Goal: Transaction & Acquisition: Purchase product/service

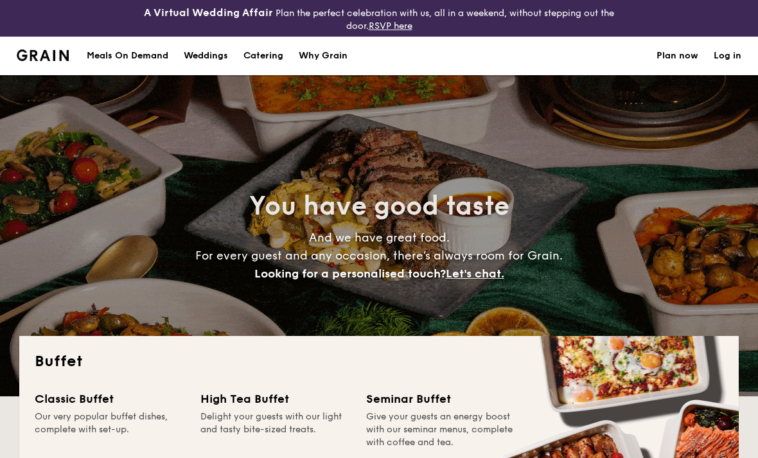
select select
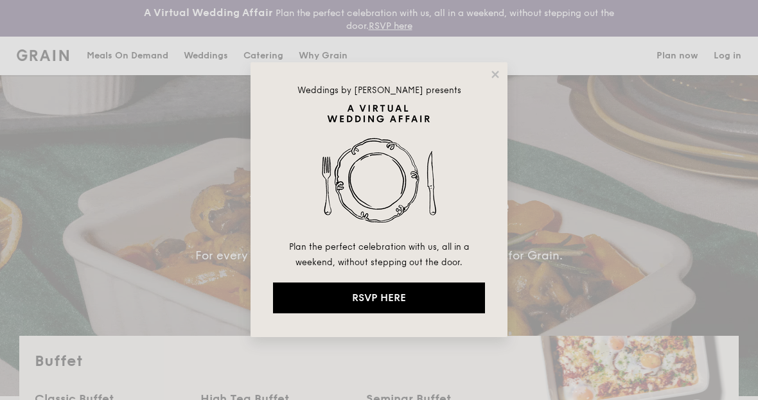
click at [493, 79] on icon at bounding box center [495, 75] width 12 height 12
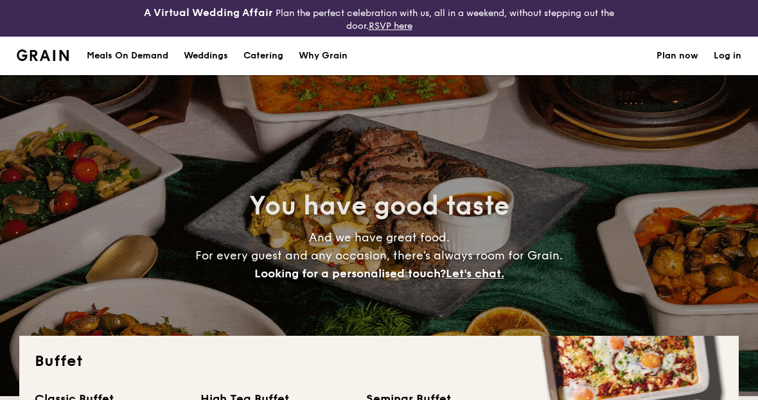
click at [268, 62] on h1 "Catering" at bounding box center [263, 56] width 40 height 39
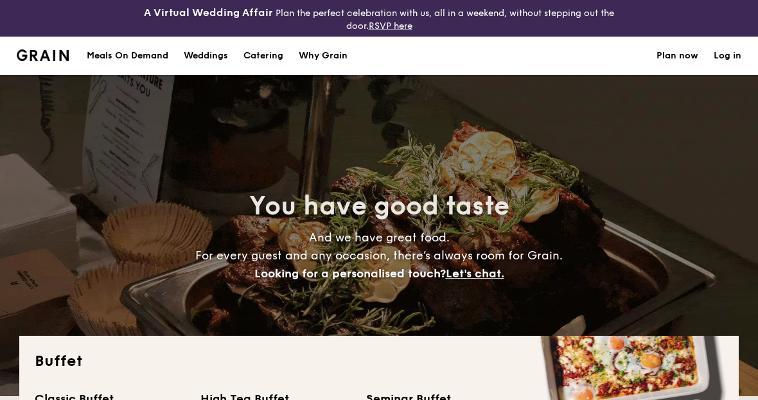
click at [251, 57] on h1 "Catering" at bounding box center [263, 56] width 40 height 39
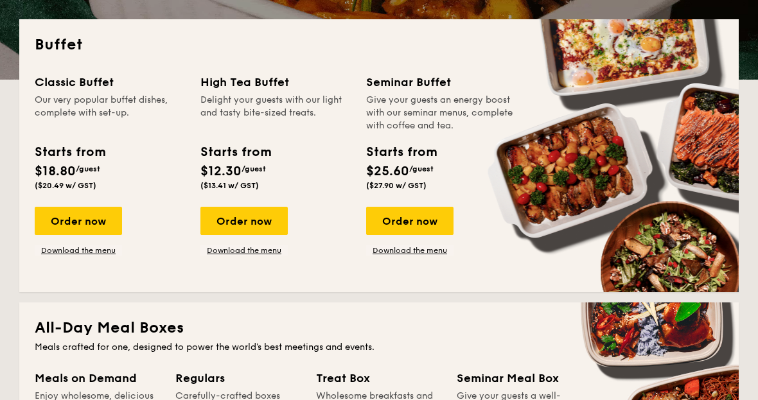
scroll to position [317, 0]
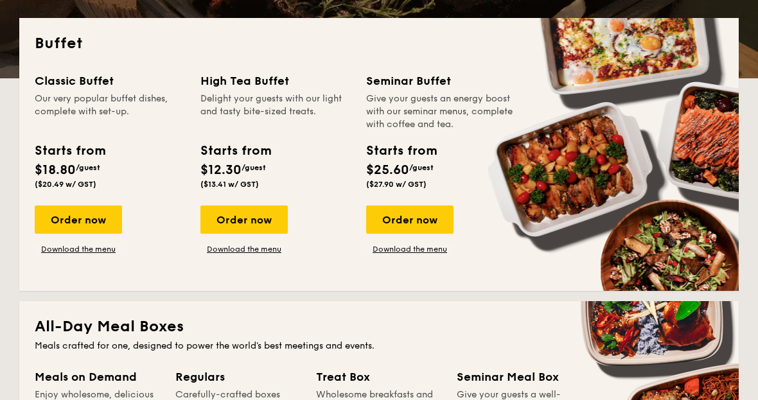
click at [74, 220] on div "Order now" at bounding box center [78, 220] width 87 height 28
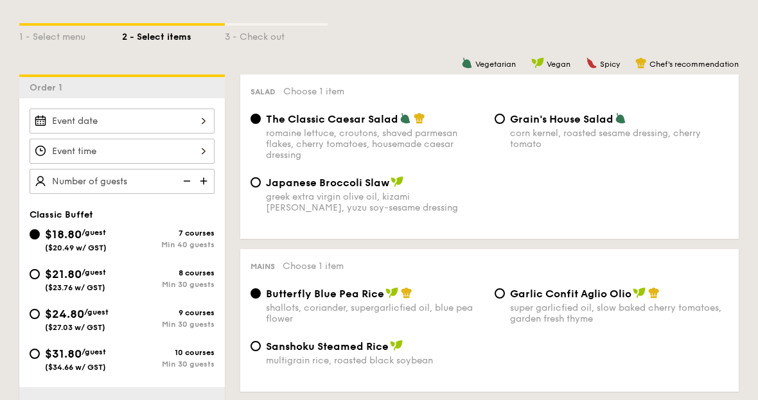
scroll to position [357, 0]
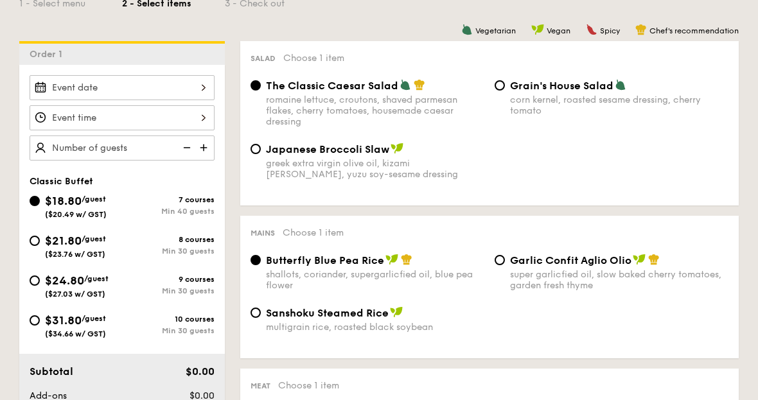
click at [26, 322] on div "$31.80 /guest ($34.66 w/ GST) 10 courses Min 30 guests" at bounding box center [121, 329] width 195 height 35
click at [39, 324] on input "$31.80 /guest ($34.66 w/ GST) 10 courses Min 30 guests" at bounding box center [35, 321] width 10 height 10
radio input "true"
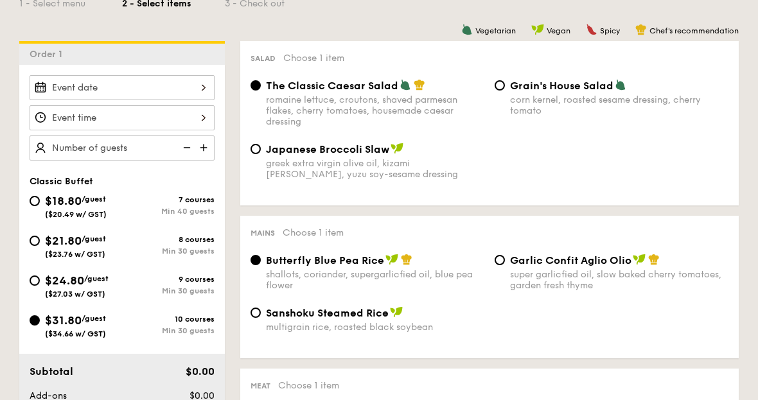
radio input "true"
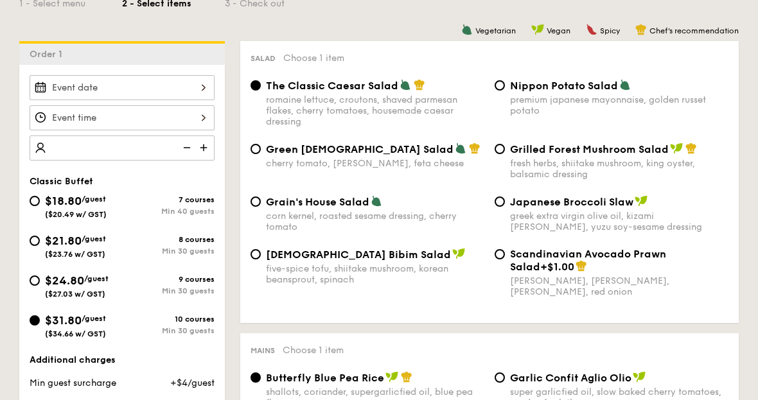
scroll to position [357, 0]
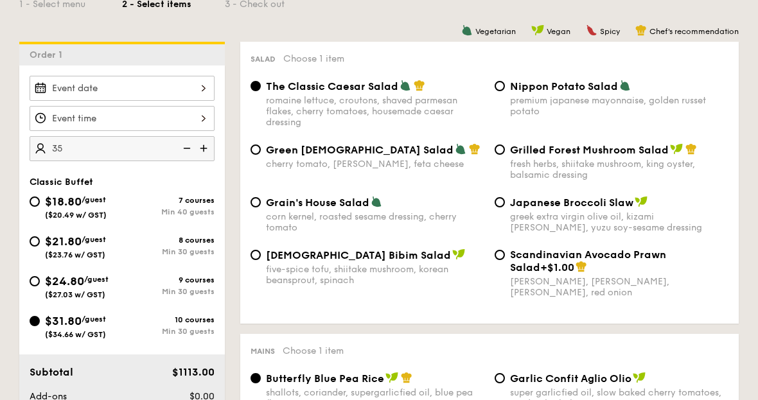
type input "35 guests"
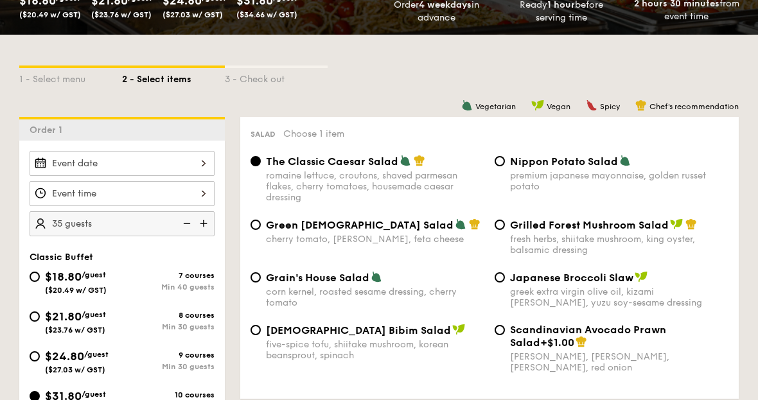
scroll to position [279, 0]
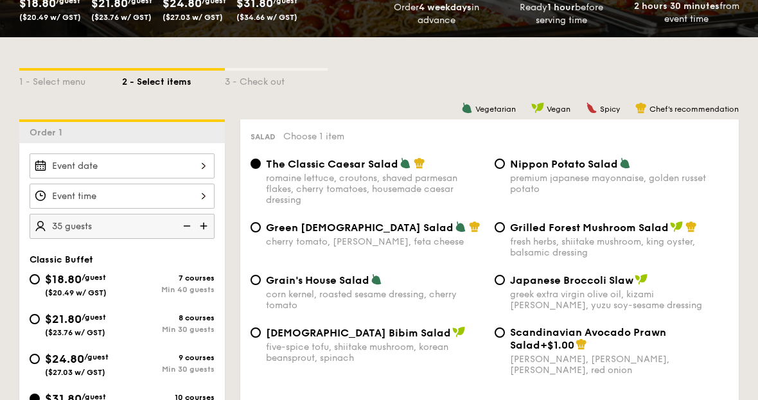
click at [42, 202] on div at bounding box center [122, 196] width 185 height 25
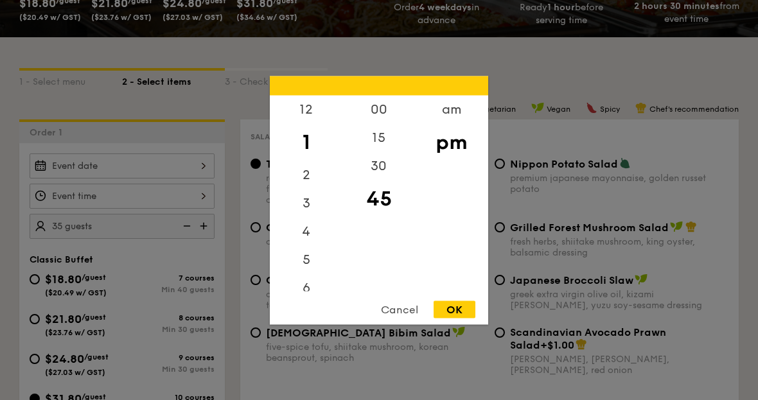
click at [392, 318] on div "Cancel" at bounding box center [399, 308] width 63 height 17
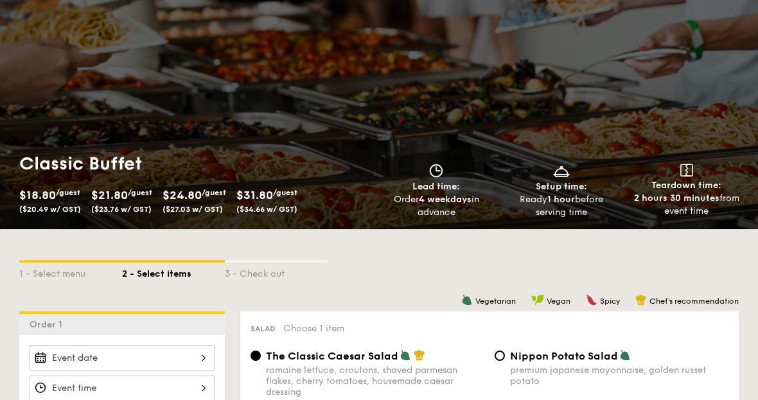
scroll to position [85, 0]
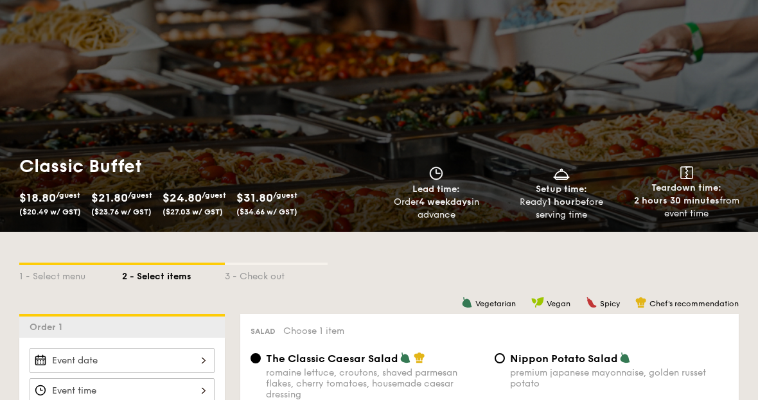
click at [448, 200] on strong "4 weekdays" at bounding box center [445, 201] width 53 height 11
click at [435, 174] on img at bounding box center [435, 173] width 19 height 14
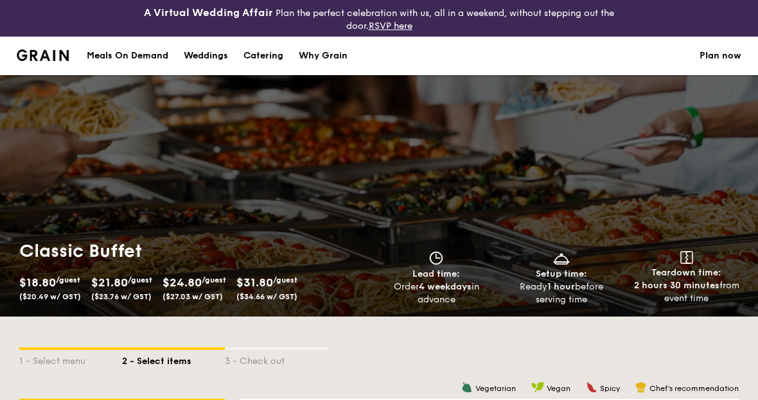
click at [257, 65] on div "Catering" at bounding box center [263, 56] width 40 height 39
select select
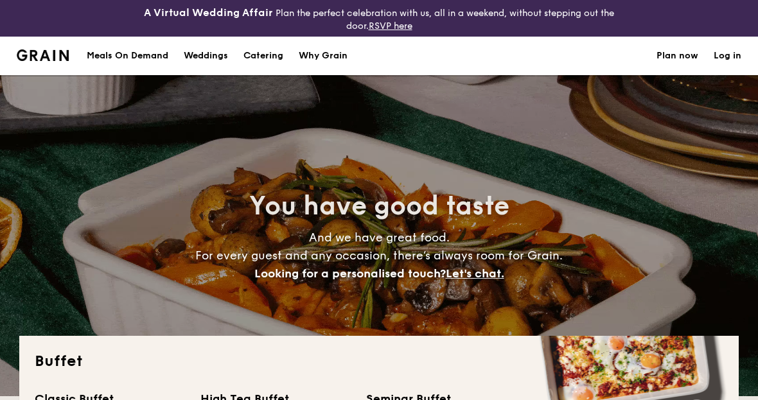
click at [112, 53] on div "Meals On Demand" at bounding box center [128, 56] width 82 height 39
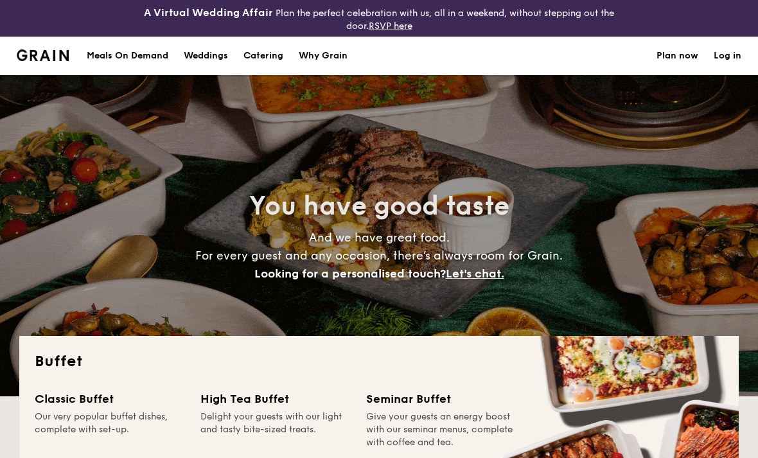
select select
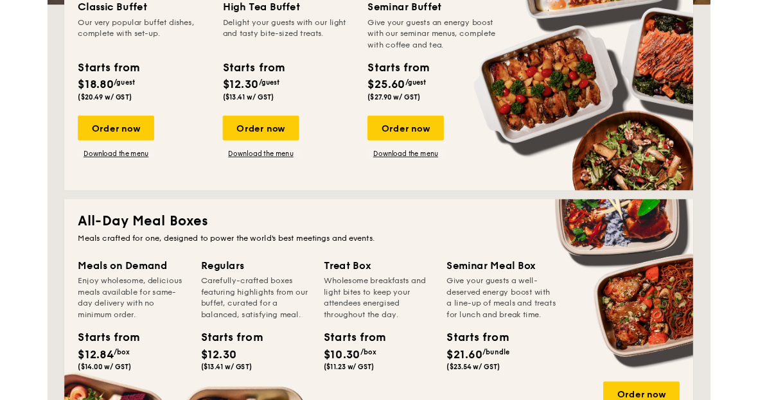
scroll to position [391, 0]
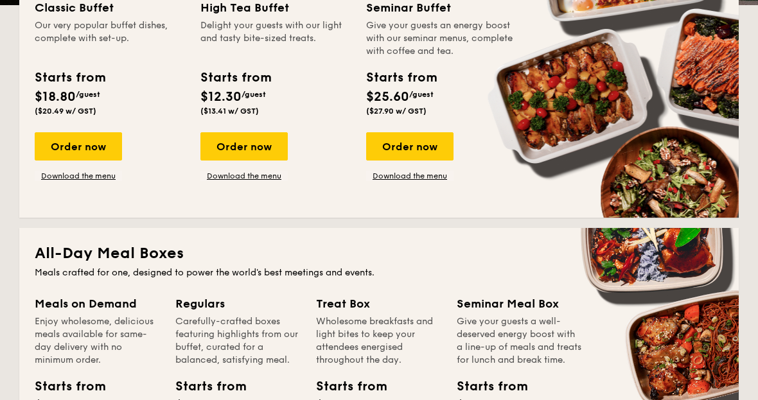
click at [107, 178] on link "Download the menu" at bounding box center [78, 176] width 87 height 10
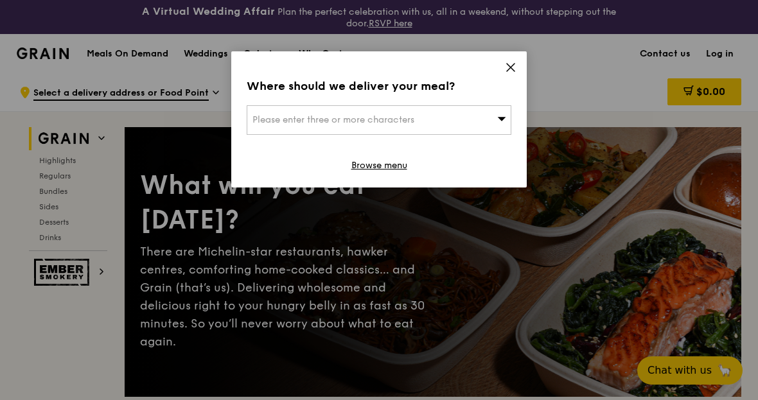
click at [514, 73] on span at bounding box center [511, 69] width 12 height 14
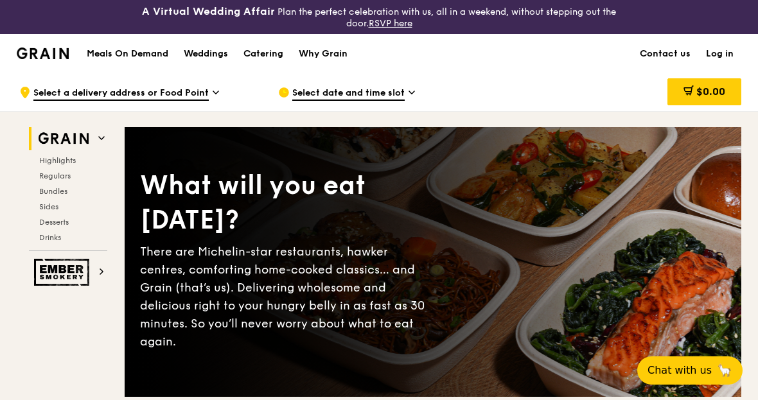
click at [259, 58] on div "Catering" at bounding box center [263, 54] width 40 height 39
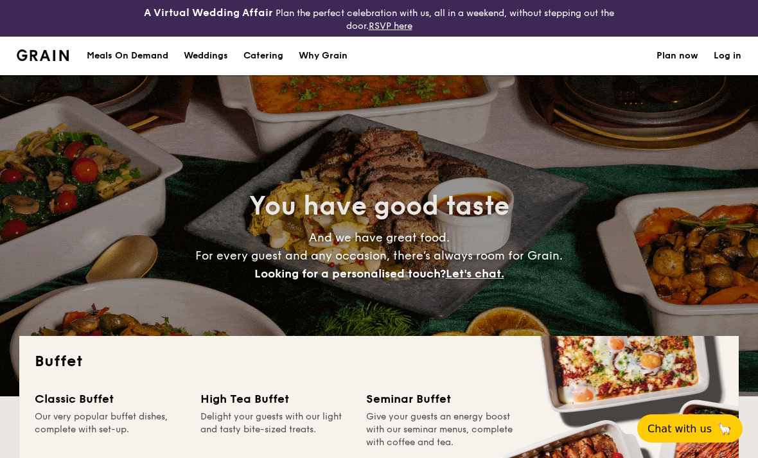
select select
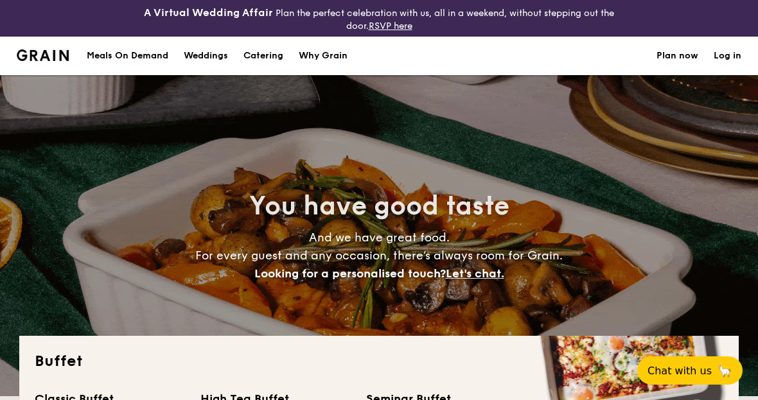
click at [40, 59] on img at bounding box center [43, 55] width 52 height 12
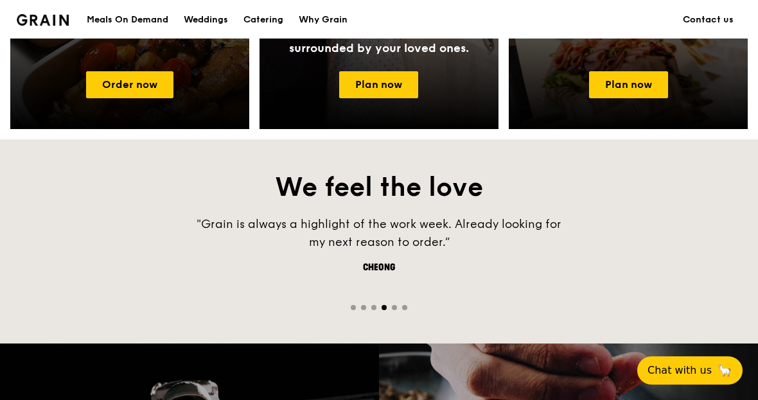
scroll to position [767, 0]
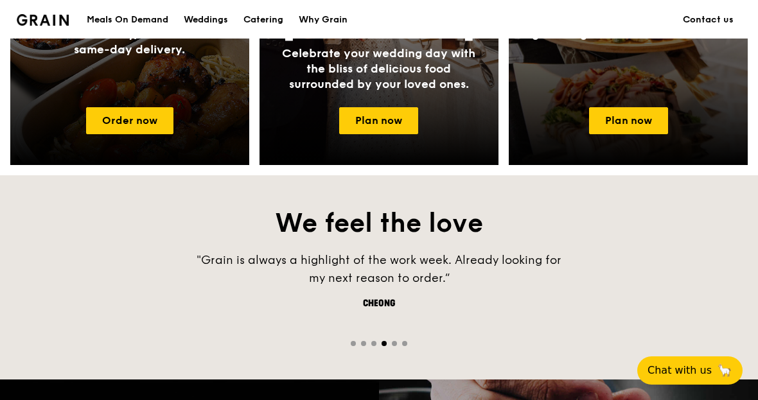
click at [347, 125] on link "Plan now" at bounding box center [378, 120] width 79 height 27
